Goal: Register for event/course

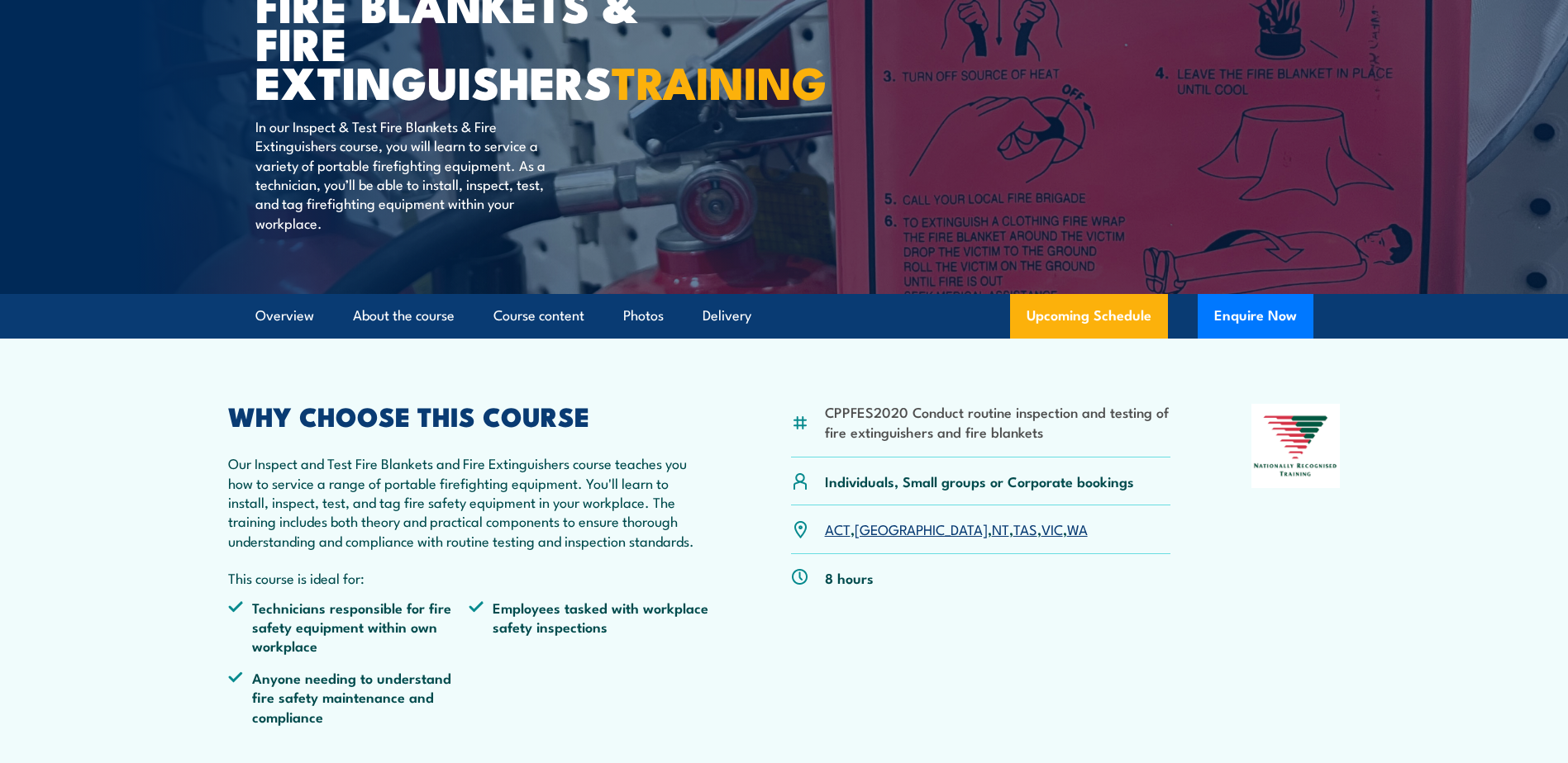
scroll to position [248, 0]
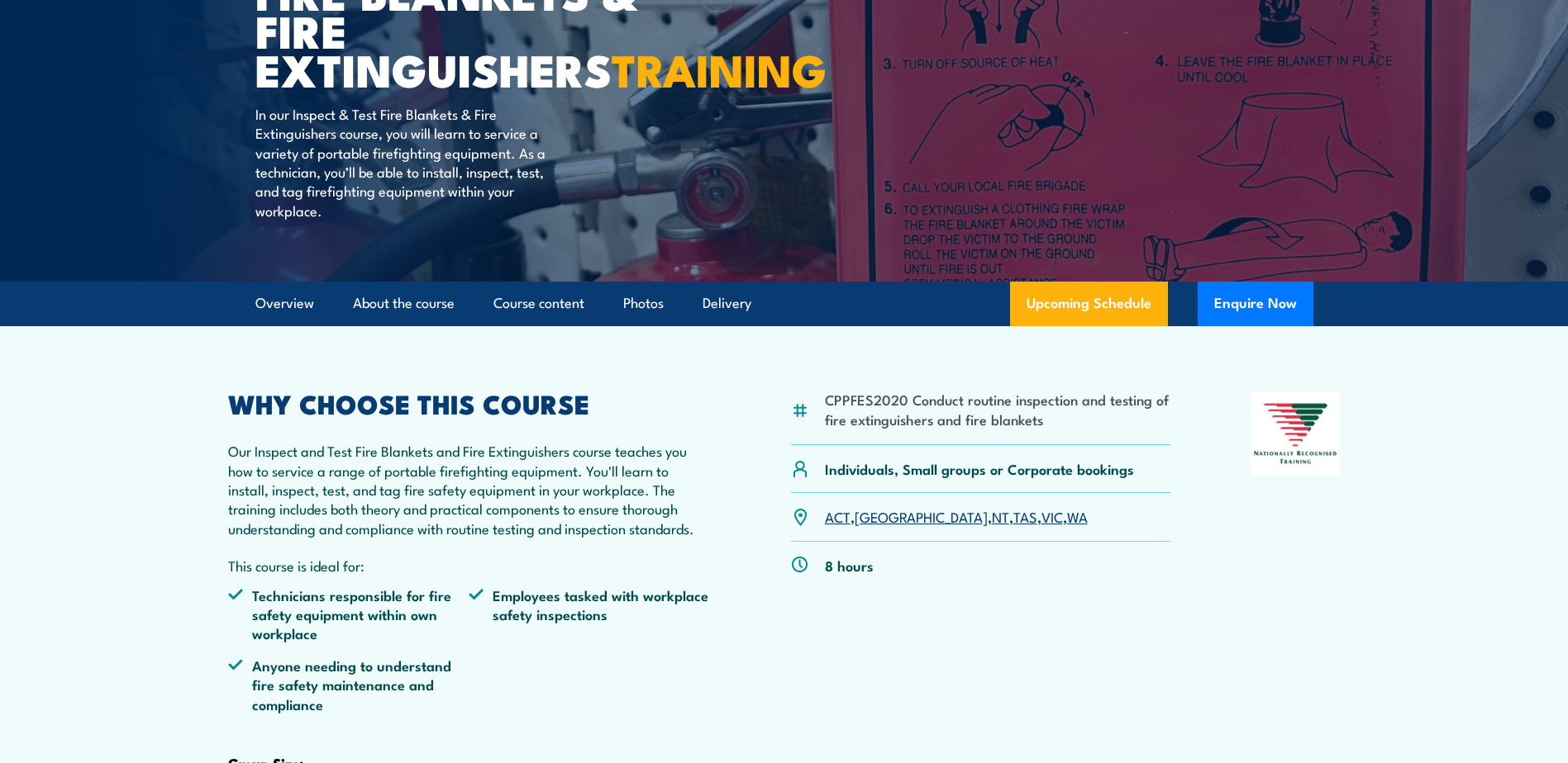
click at [876, 526] on link "NSW" at bounding box center [920, 516] width 133 height 20
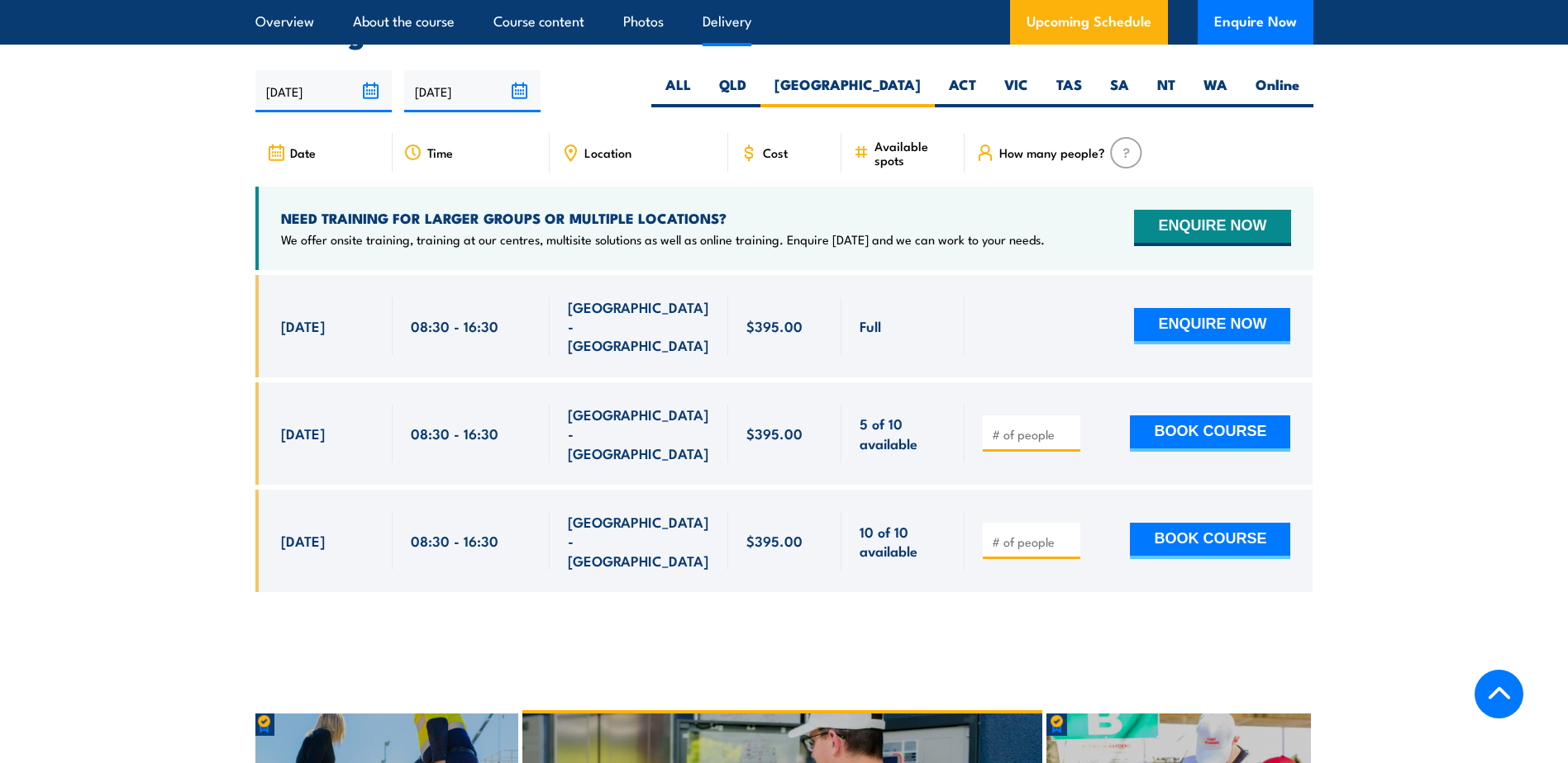
scroll to position [3067, 0]
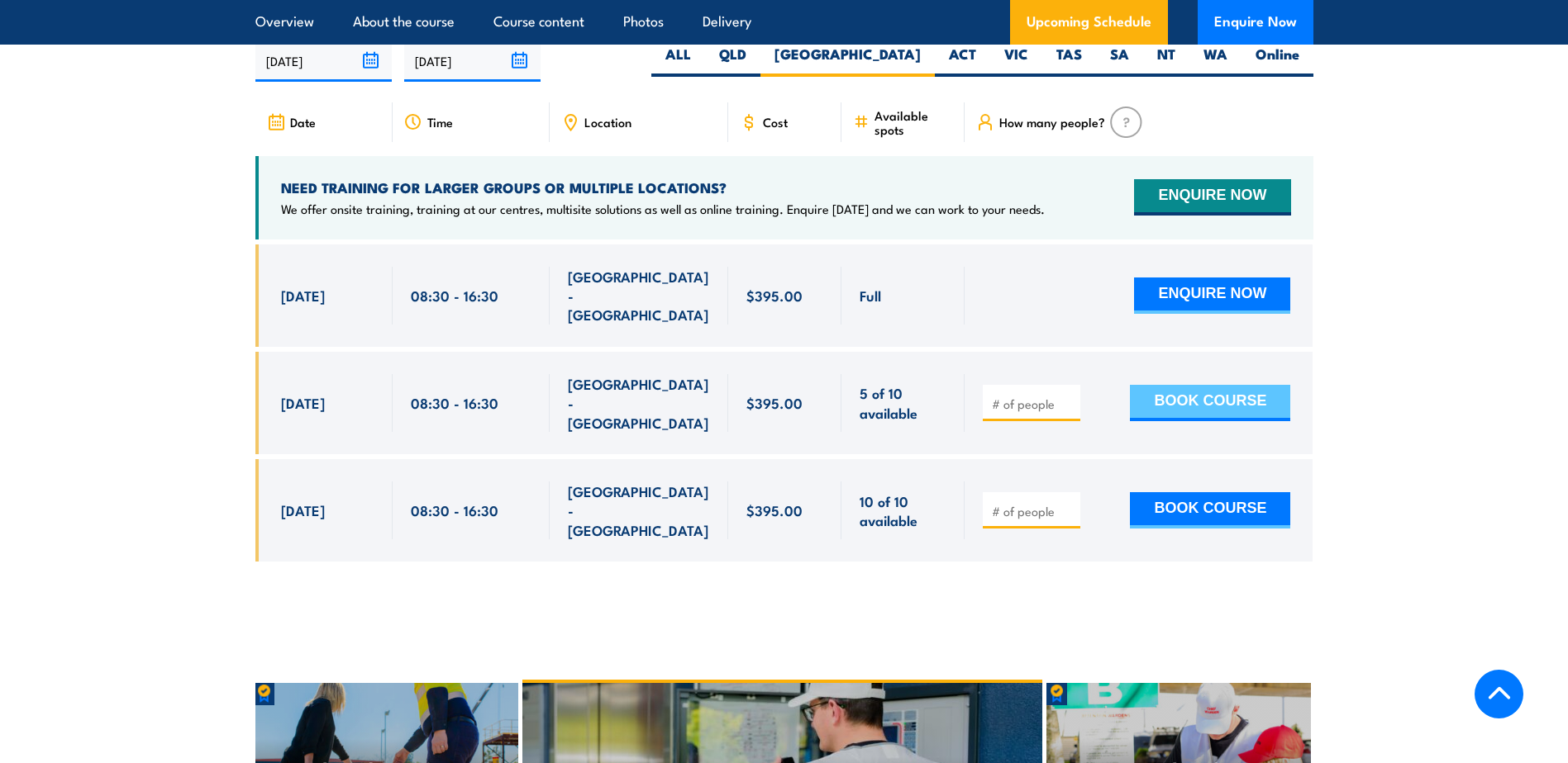
click at [1202, 409] on button "BOOK COURSE" at bounding box center [1209, 403] width 161 height 37
click at [1039, 410] on input "number" at bounding box center [1033, 404] width 83 height 17
type input "1"
click at [1205, 409] on button "BOOK COURSE" at bounding box center [1209, 403] width 161 height 37
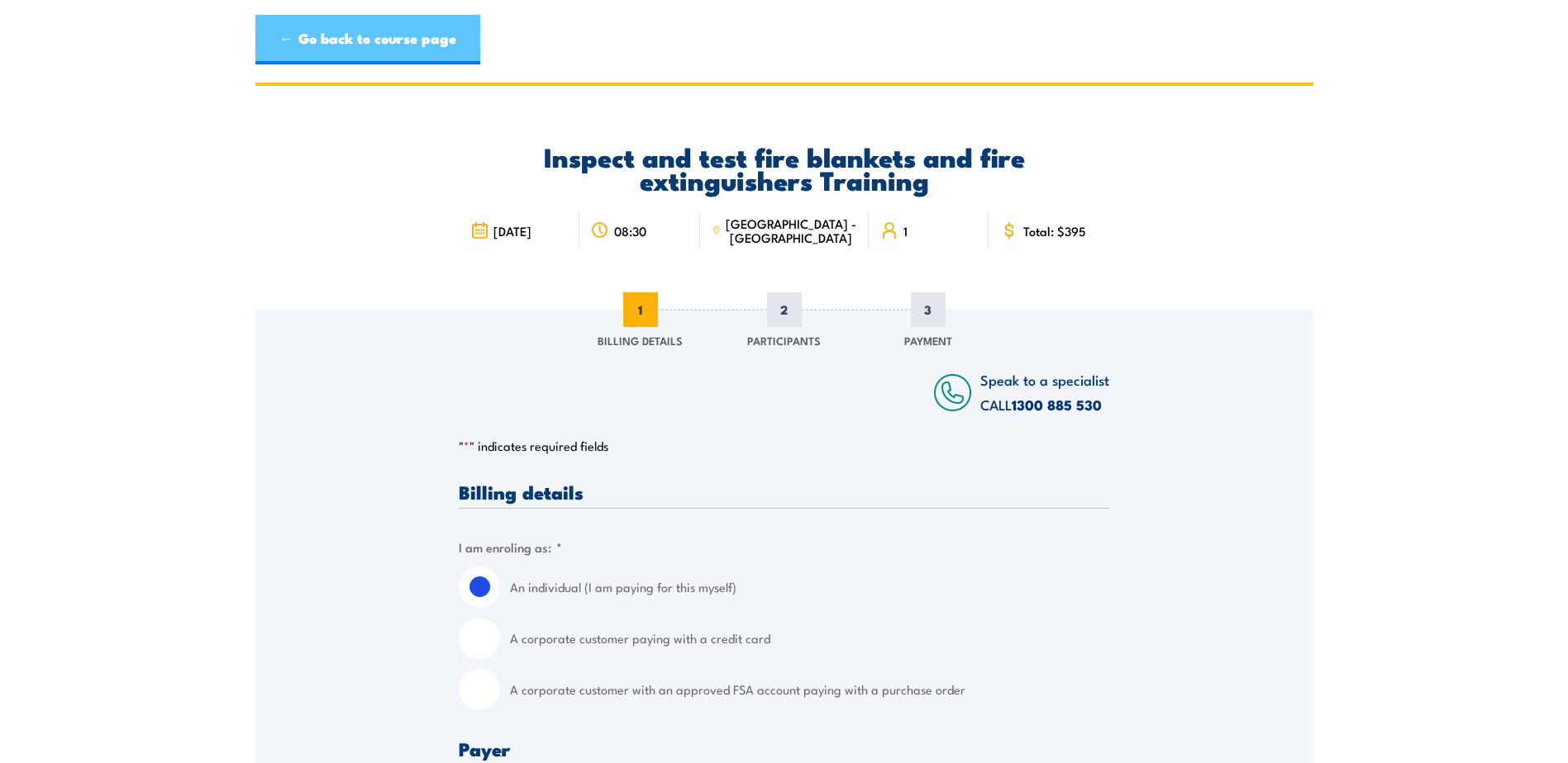
click at [327, 48] on link "← Go back to course page" at bounding box center [367, 40] width 225 height 50
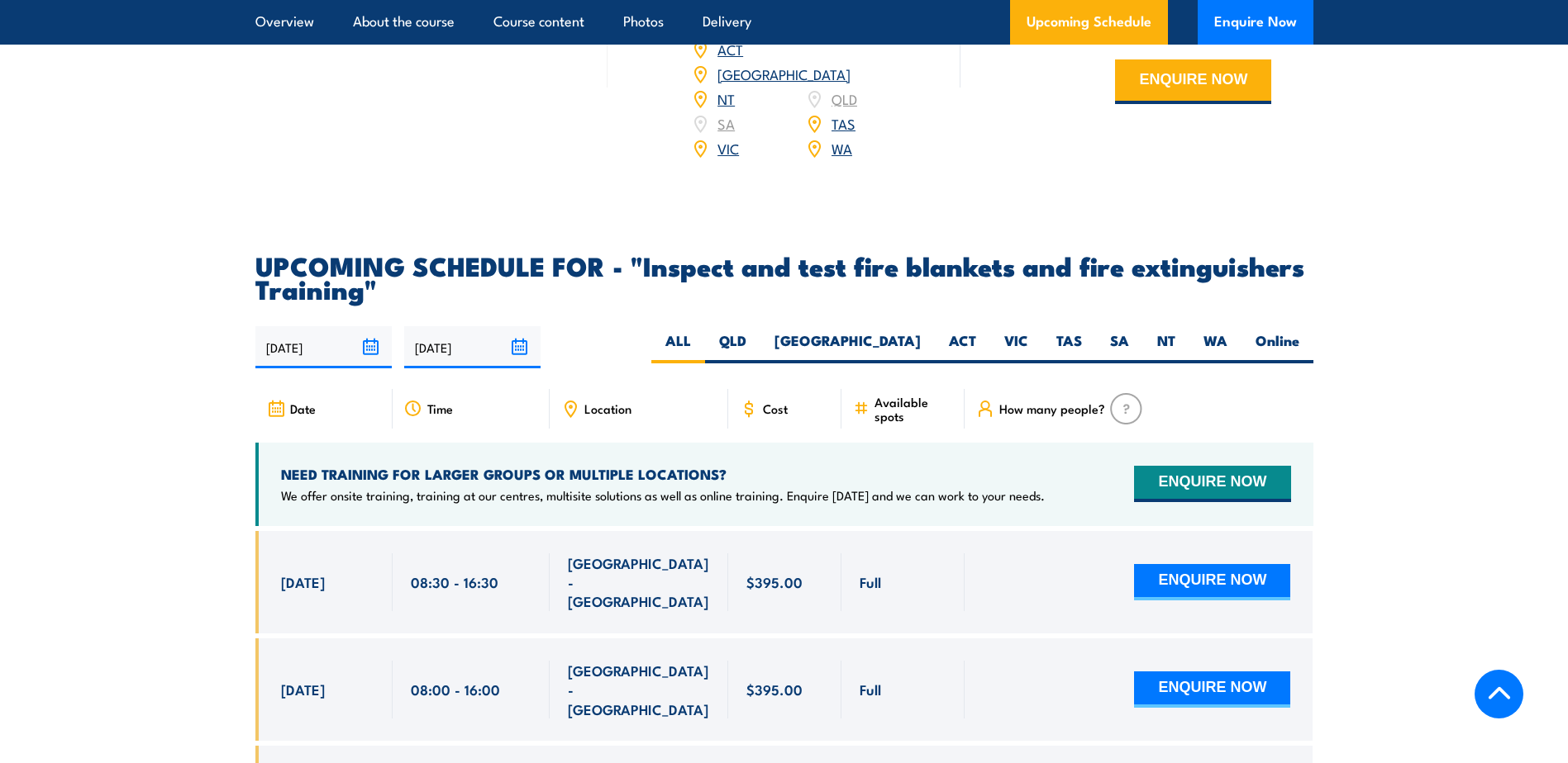
scroll to position [2819, 0]
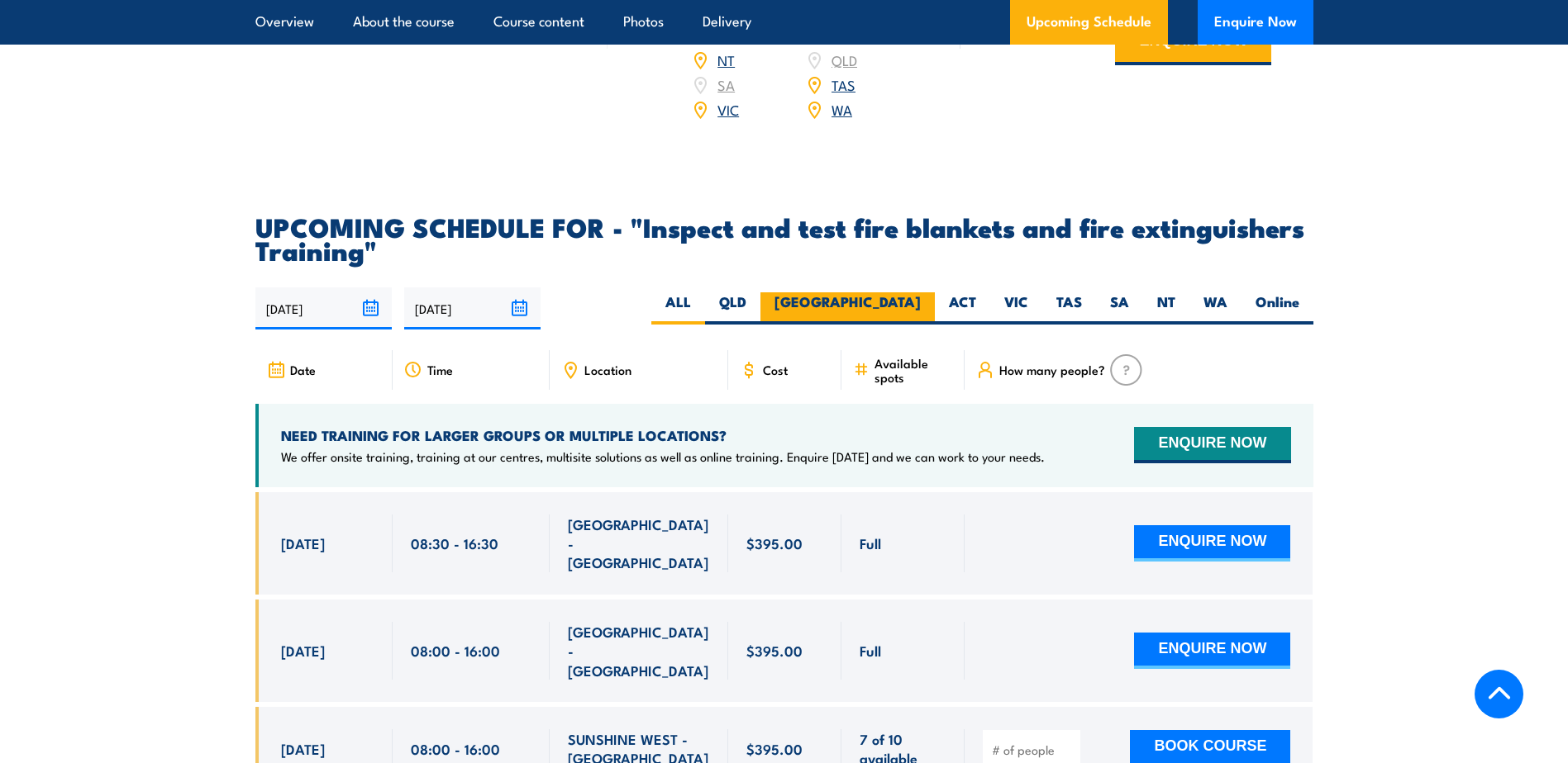
click at [911, 324] on label "NSW" at bounding box center [846, 308] width 174 height 32
click at [920, 303] on input "NSW" at bounding box center [926, 298] width 11 height 11
radio input "true"
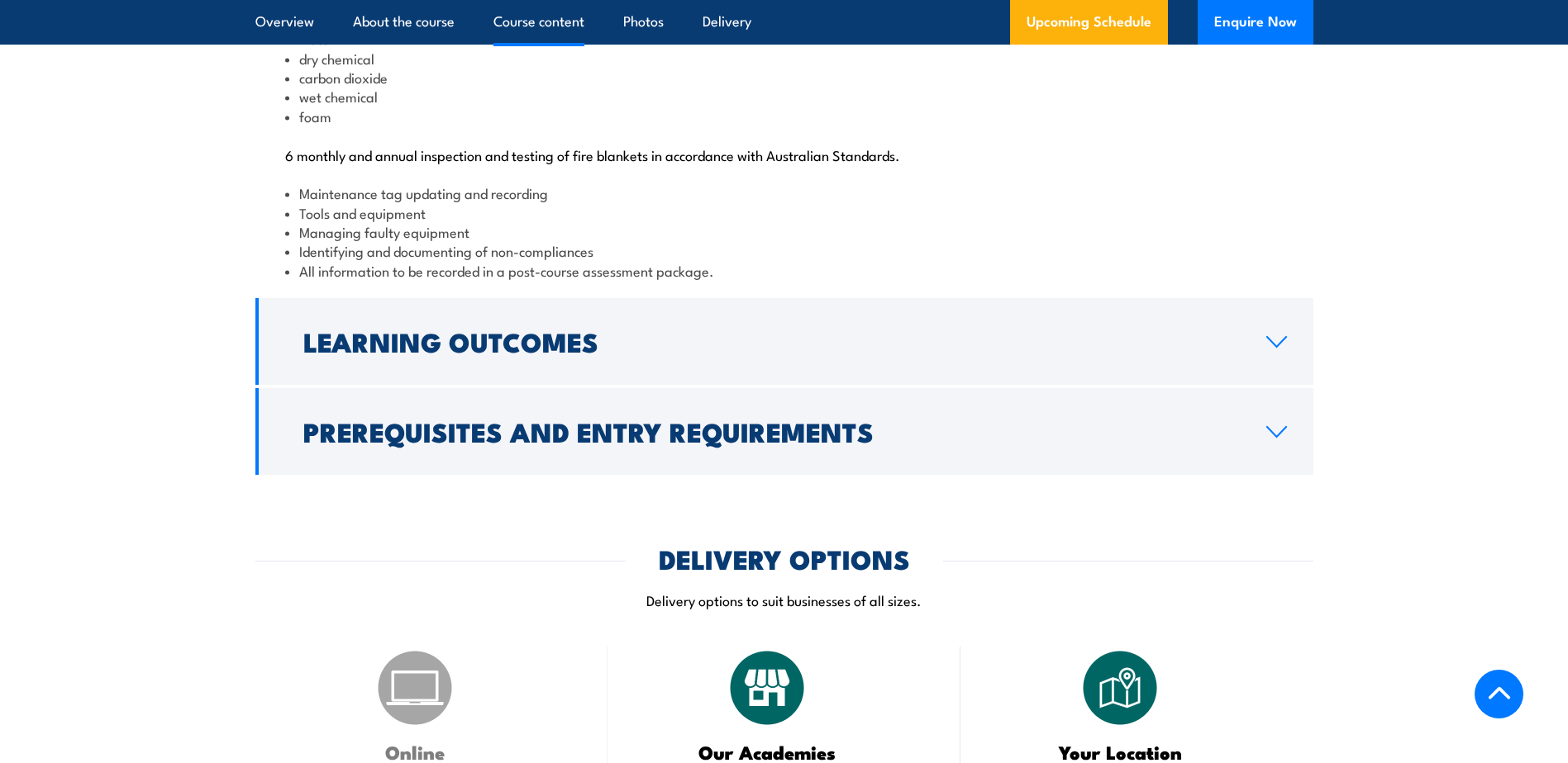
scroll to position [1828, 0]
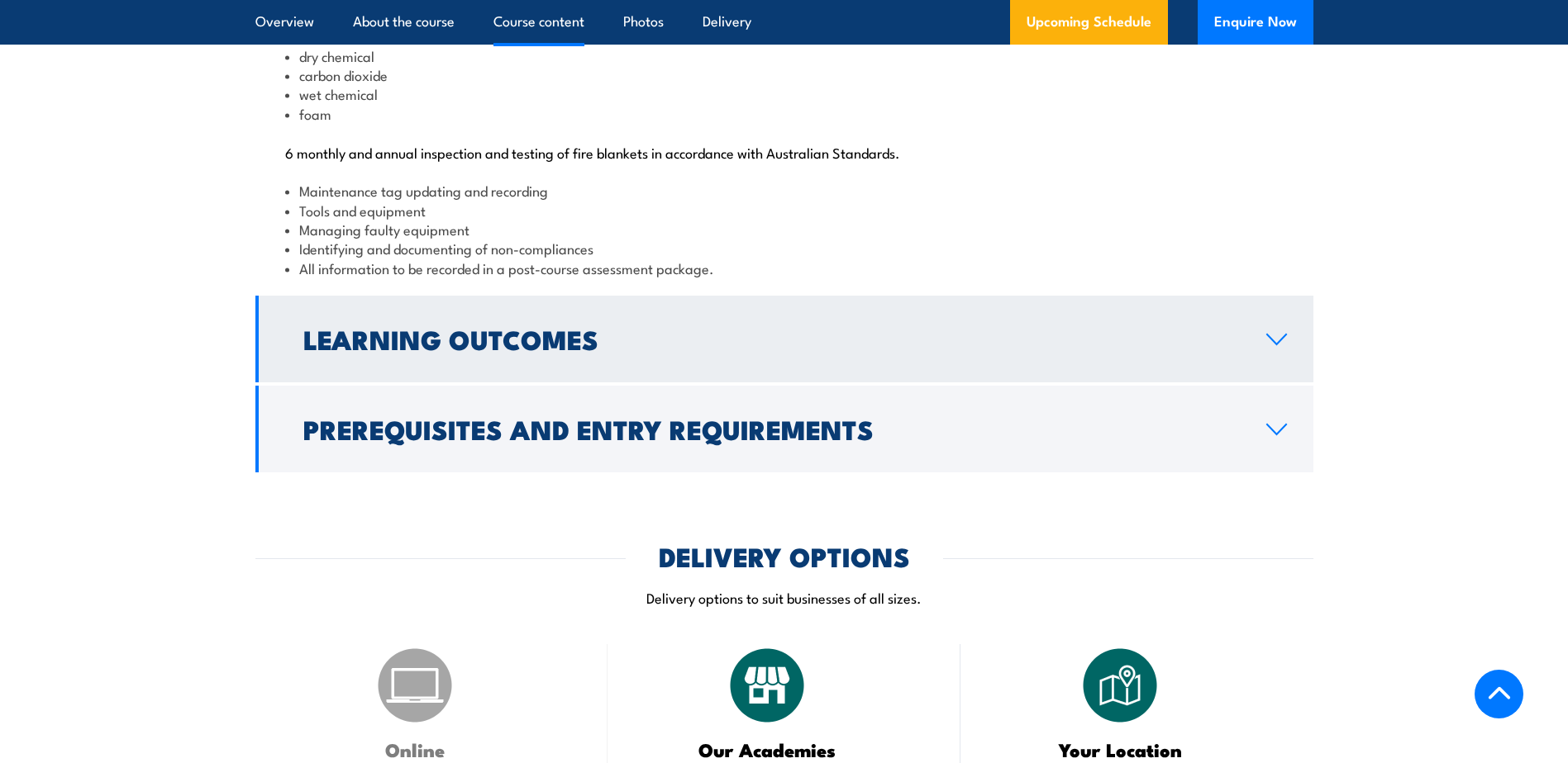
click at [1275, 346] on icon at bounding box center [1275, 339] width 22 height 13
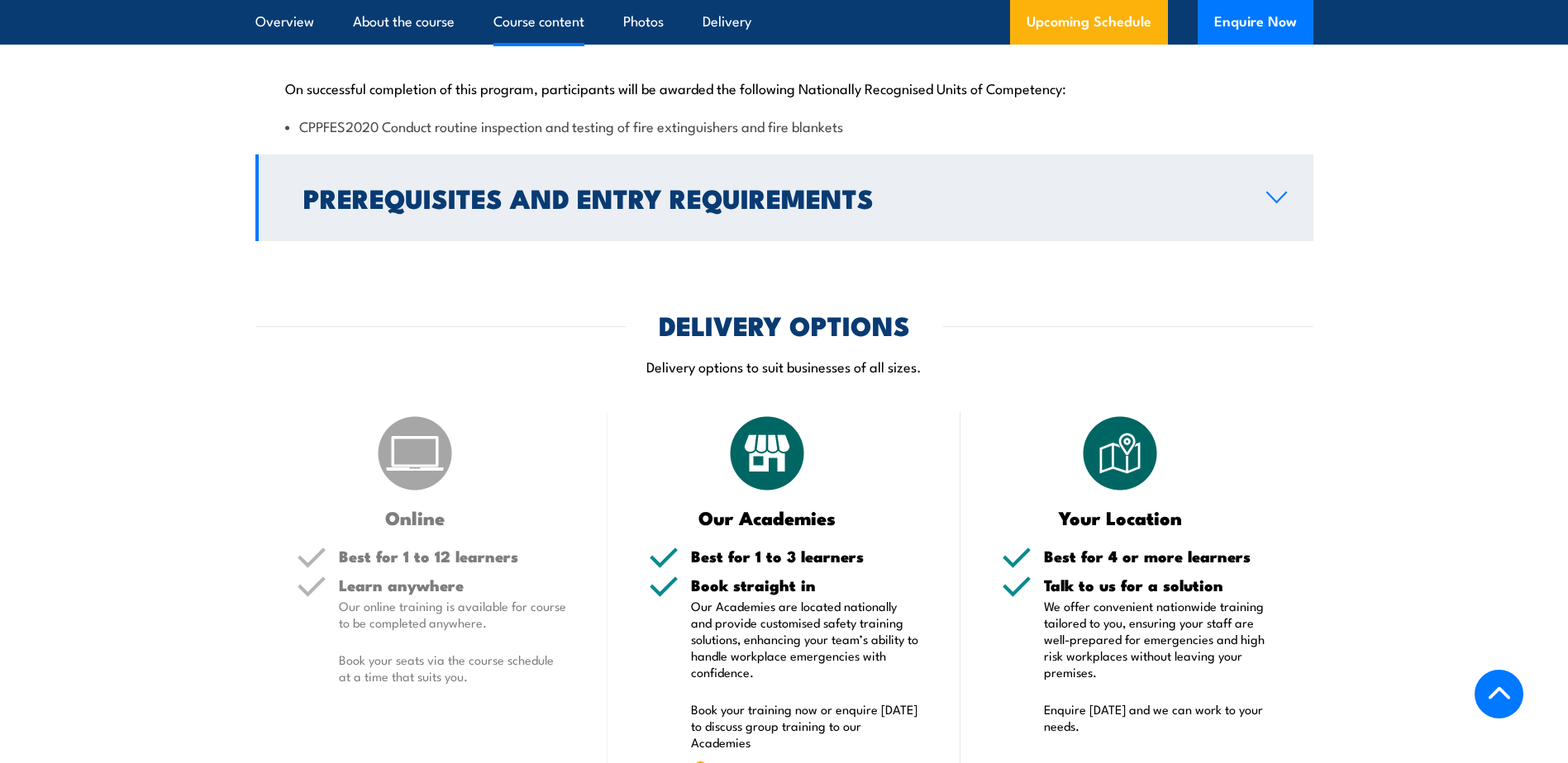
click at [1279, 204] on icon at bounding box center [1275, 197] width 22 height 13
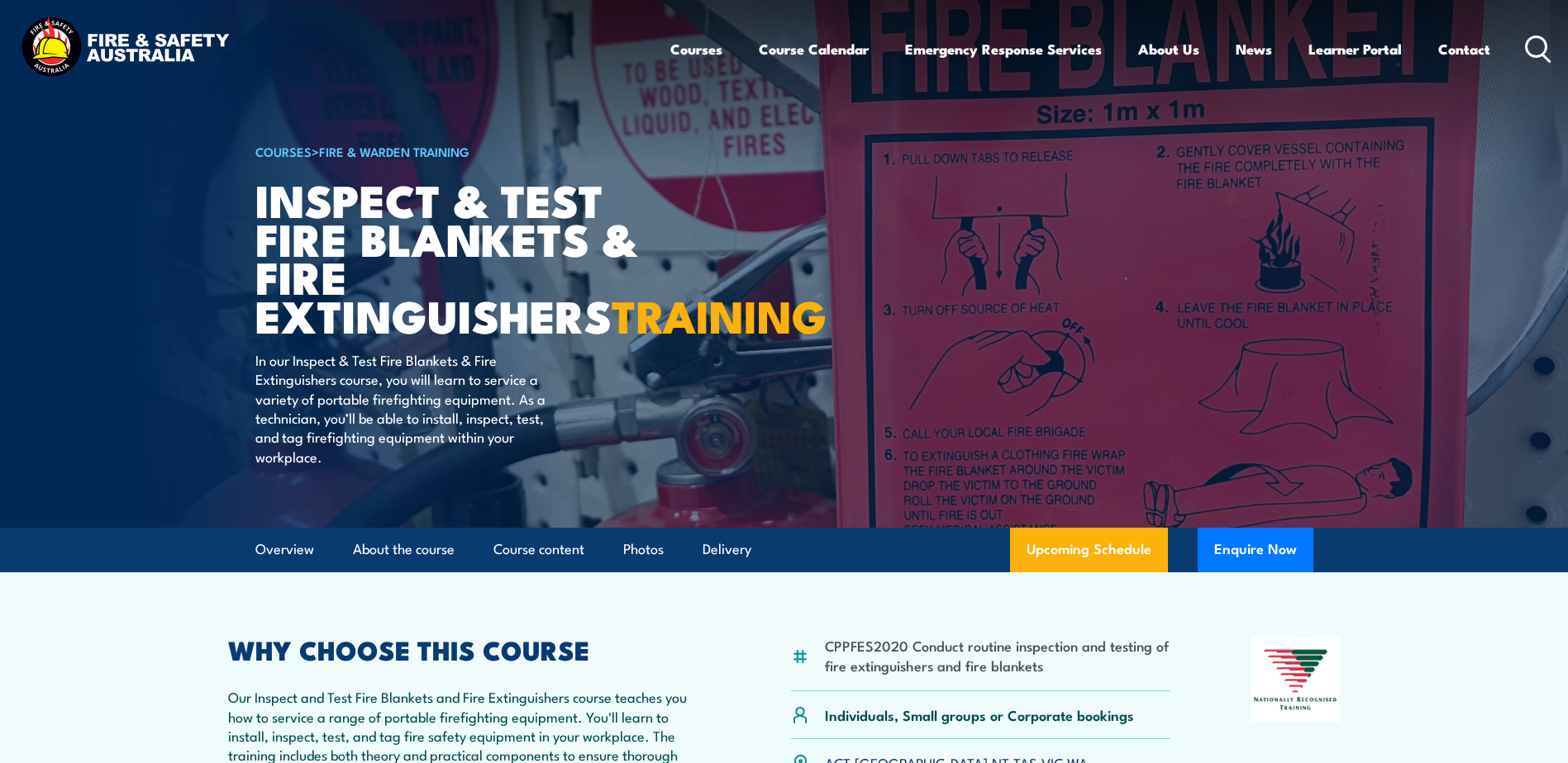
scroll to position [0, 0]
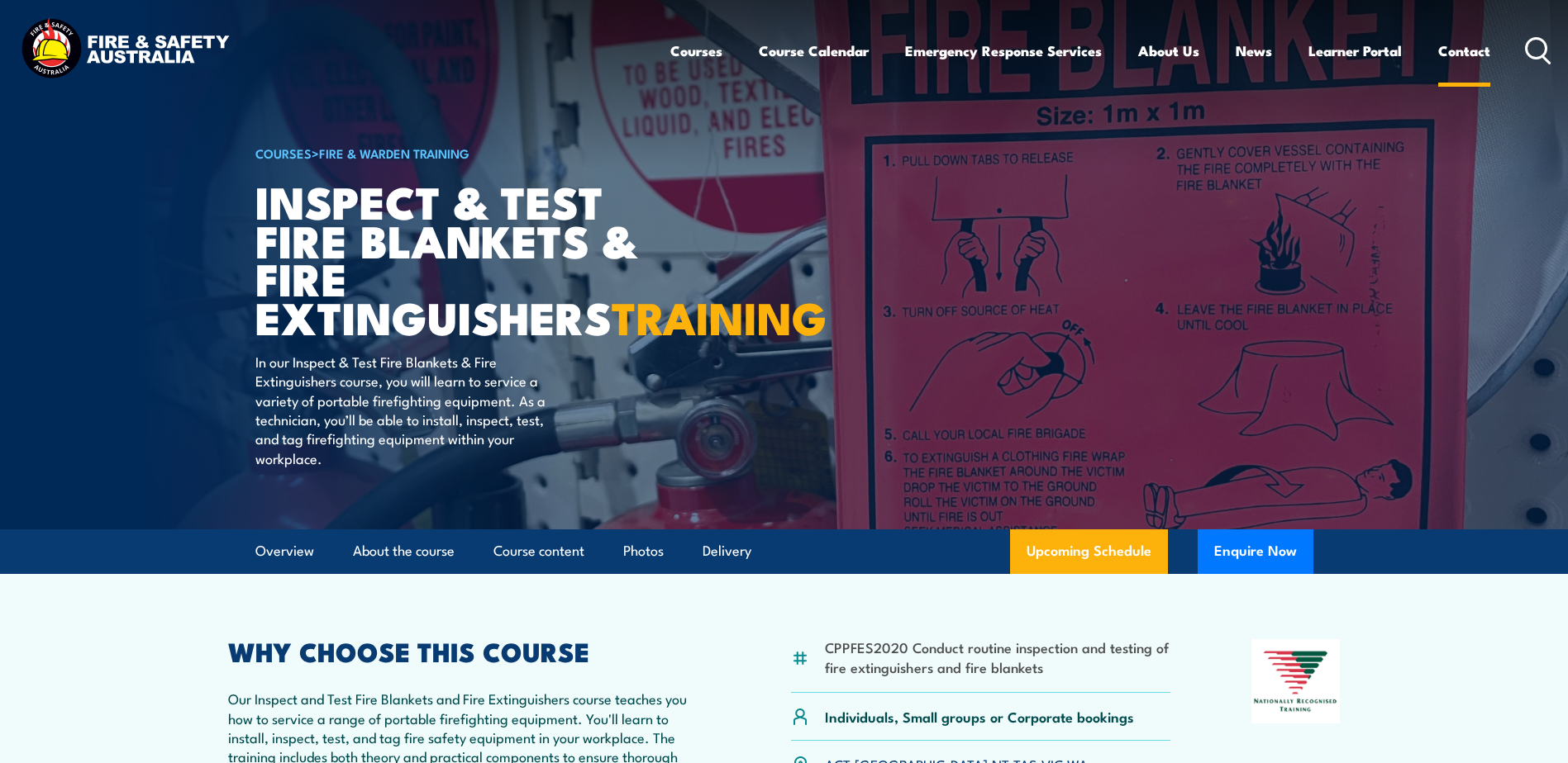
click at [1464, 53] on link "Contact" at bounding box center [1464, 50] width 52 height 44
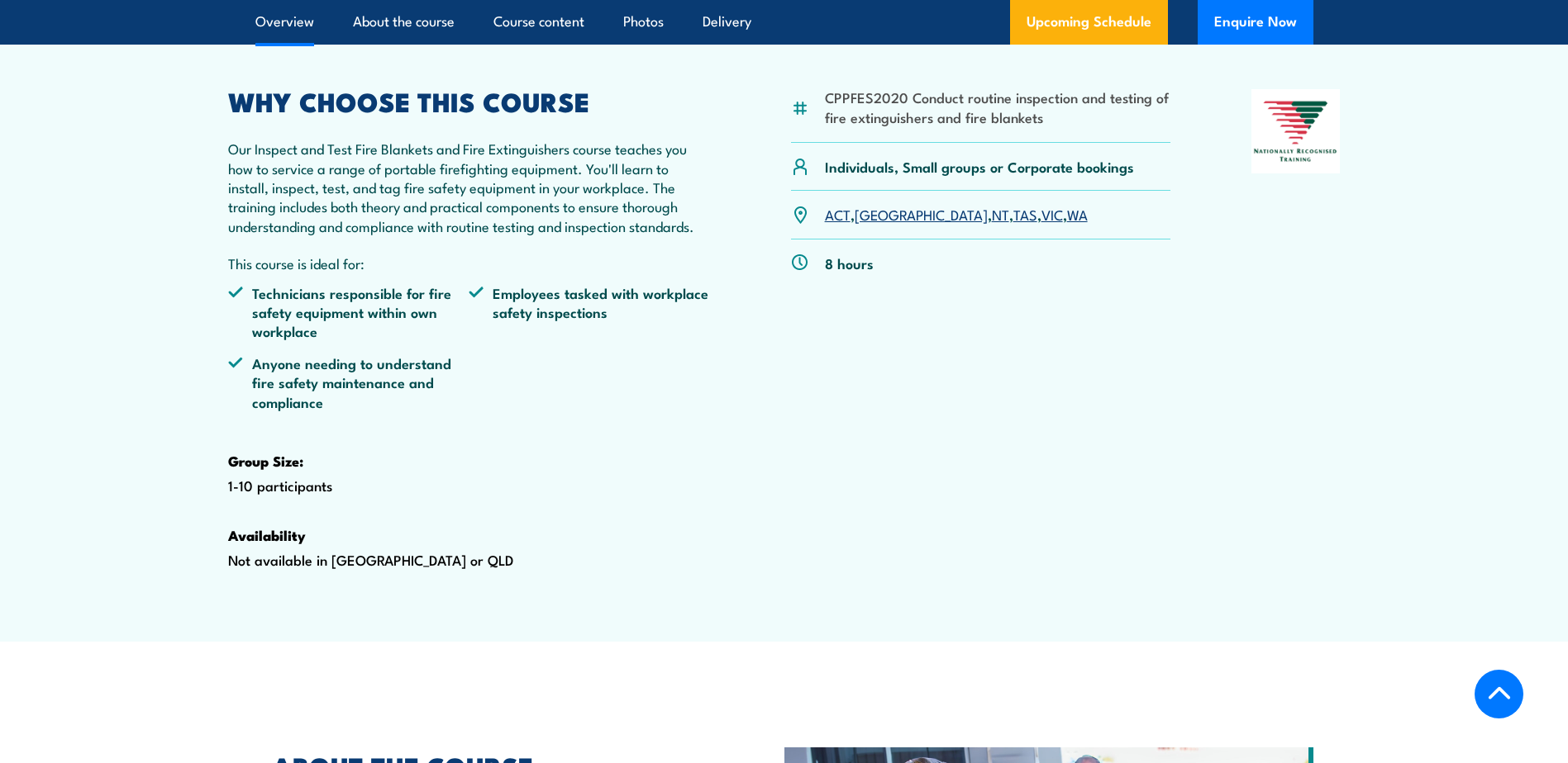
scroll to position [248, 0]
